Goal: Information Seeking & Learning: Learn about a topic

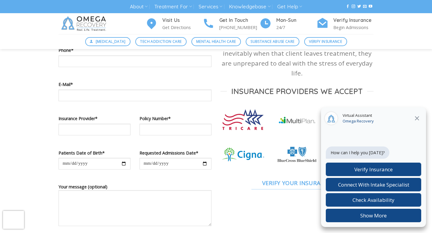
scroll to position [236, 0]
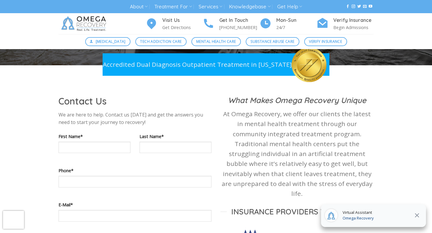
scroll to position [103, 0]
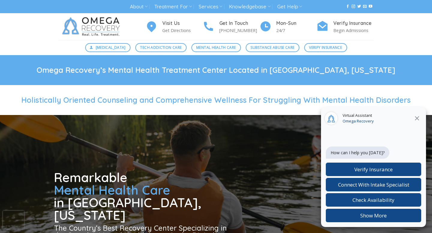
click at [416, 116] on icon at bounding box center [416, 118] width 7 height 7
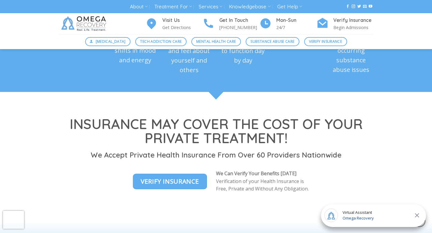
scroll to position [867, 0]
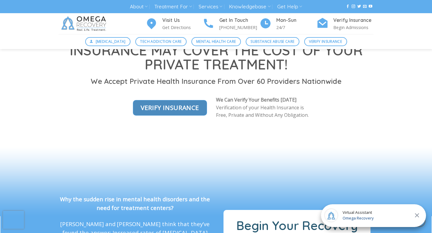
click at [164, 113] on span "Verify Insurance" at bounding box center [170, 108] width 58 height 10
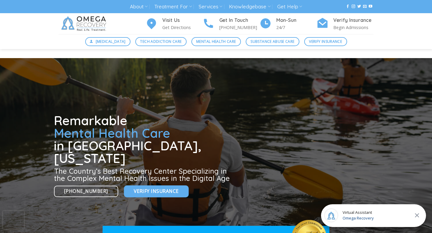
scroll to position [57, 0]
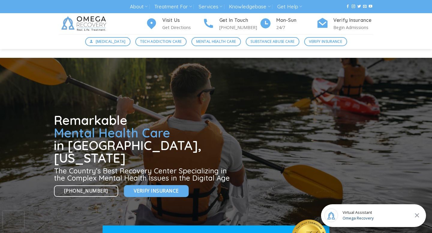
click at [354, 45] on div "Digital Detox Tech Addiction Care Mental Health Care Substance Abuse Care Verif…" at bounding box center [216, 41] width 324 height 9
click at [229, 41] on span "Mental Health Care" at bounding box center [216, 42] width 40 height 6
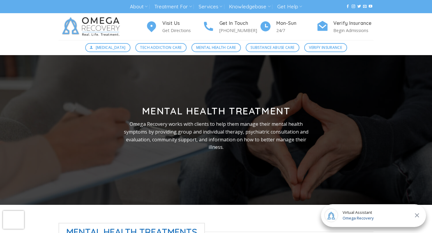
click at [103, 81] on div at bounding box center [216, 130] width 324 height 150
